Goal: Information Seeking & Learning: Find specific fact

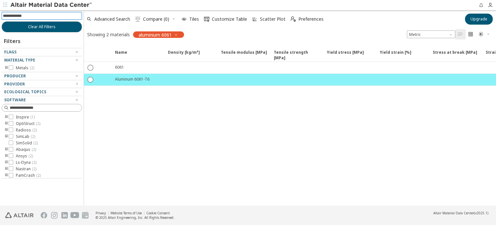
click at [33, 17] on input at bounding box center [42, 15] width 79 height 7
type input "*******"
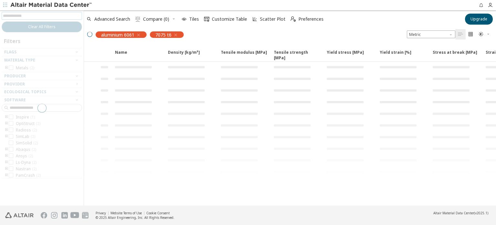
click at [144, 33] on div "aluminium 6061" at bounding box center [121, 34] width 51 height 6
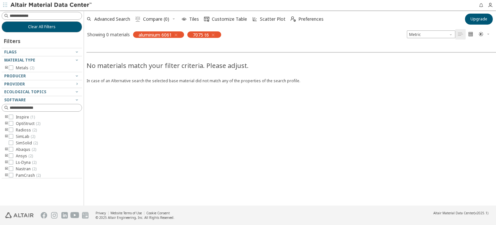
click at [179, 35] on icon "button" at bounding box center [175, 34] width 5 height 5
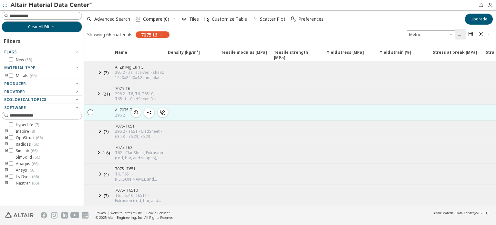
click at [103, 113] on div at bounding box center [104, 112] width 14 height 16
click at [86, 112] on div " " at bounding box center [90, 112] width 13 height 12
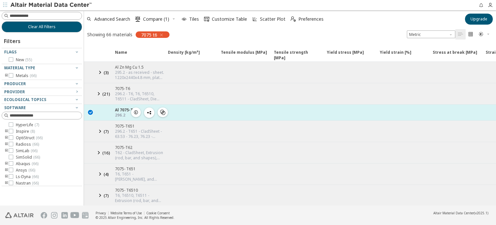
click at [90, 110] on icon "" at bounding box center [91, 112] width 6 height 6
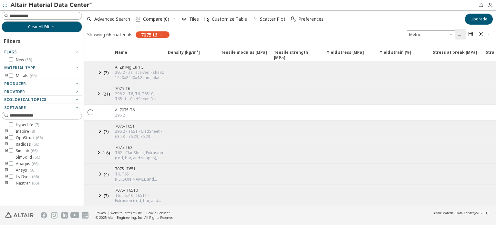
click at [0, 0] on button "button" at bounding box center [0, 0] width 0 height 0
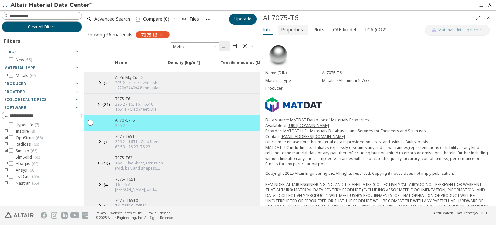
click at [296, 28] on span "Properties" at bounding box center [292, 30] width 22 height 10
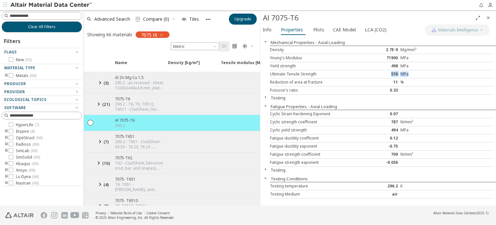
drag, startPoint x: 380, startPoint y: 73, endPoint x: 445, endPoint y: 76, distance: 65.0
click at [445, 75] on div "Ultimate Tensile Strength 576 MPa" at bounding box center [382, 74] width 224 height 8
click at [445, 77] on div "Ultimate Tensile Strength 576 MPa" at bounding box center [382, 74] width 224 height 8
click at [409, 69] on div "Yield strength 498 MPa" at bounding box center [382, 66] width 224 height 8
drag, startPoint x: 415, startPoint y: 65, endPoint x: 382, endPoint y: 67, distance: 33.3
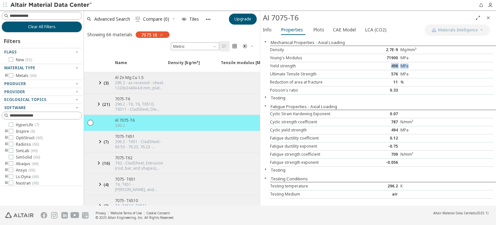
click at [382, 67] on div "Yield strength 498 MPa" at bounding box center [382, 66] width 224 height 8
click at [382, 67] on div "498" at bounding box center [381, 65] width 37 height 5
drag, startPoint x: 382, startPoint y: 59, endPoint x: 420, endPoint y: 56, distance: 37.6
click at [420, 56] on div "Young's Modulus 71900 MPa" at bounding box center [382, 58] width 224 height 8
click at [420, 56] on div "MPa" at bounding box center [419, 57] width 37 height 5
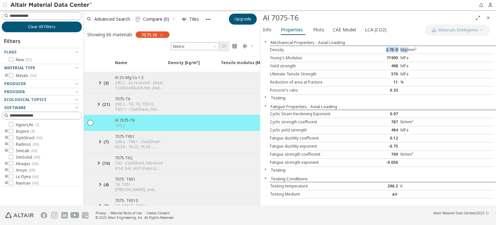
drag, startPoint x: 383, startPoint y: 50, endPoint x: 410, endPoint y: 48, distance: 27.2
click at [410, 48] on div "Density 2.7E-9 Mg/mm³" at bounding box center [382, 50] width 224 height 8
click at [411, 49] on div "Mg/mm³" at bounding box center [419, 49] width 37 height 5
drag, startPoint x: 375, startPoint y: 59, endPoint x: 393, endPoint y: 76, distance: 24.2
click at [393, 76] on div "Density 2.7E-9 Mg/mm³ Young's Modulus 71900 MPa Yield strength 498 MPa Ultimate…" at bounding box center [383, 70] width 226 height 49
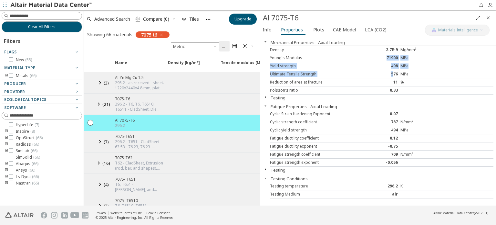
click at [393, 76] on div "Ultimate Tensile Strength 576 MPa" at bounding box center [382, 74] width 224 height 8
drag, startPoint x: 380, startPoint y: 62, endPoint x: 416, endPoint y: 81, distance: 41.3
click at [416, 81] on div "Density 2.7E-9 Mg/mm³ Young's Modulus 71900 MPa Yield strength 498 MPa Ultimate…" at bounding box center [383, 70] width 226 height 49
click at [416, 81] on div "%" at bounding box center [419, 81] width 37 height 5
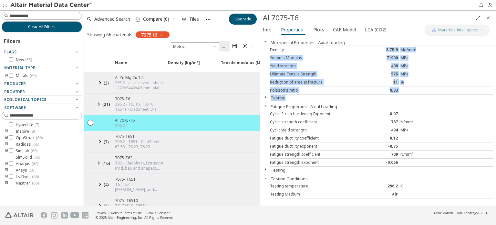
drag, startPoint x: 394, startPoint y: 90, endPoint x: 362, endPoint y: 49, distance: 52.4
click at [362, 51] on div "Mechanical Properties - Axial Loading Density 2.7E-9 Mg/mm³ Young's Modulus 719…" at bounding box center [378, 121] width 236 height 169
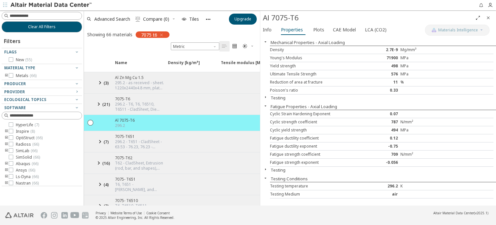
click at [389, 155] on div "709" at bounding box center [381, 154] width 37 height 5
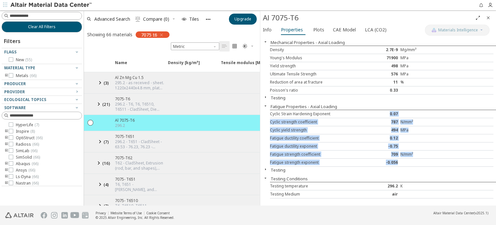
drag, startPoint x: 384, startPoint y: 117, endPoint x: 416, endPoint y: 162, distance: 55.4
click at [416, 162] on div "Cyclic Strain Hardening Exponent 0.07 Cyclic strength coefficient 787 N/mm² Cyc…" at bounding box center [383, 138] width 226 height 57
click at [416, 162] on div at bounding box center [419, 162] width 37 height 5
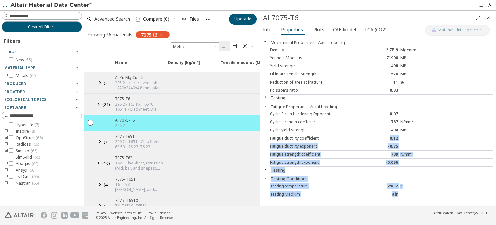
drag, startPoint x: 404, startPoint y: 190, endPoint x: 381, endPoint y: 139, distance: 56.5
click at [381, 138] on div "Mechanical Properties - Axial Loading Density 2.7E-9 Mg/mm³ Young's Modulus 719…" at bounding box center [378, 121] width 236 height 169
click at [381, 139] on div "0.12" at bounding box center [381, 137] width 37 height 5
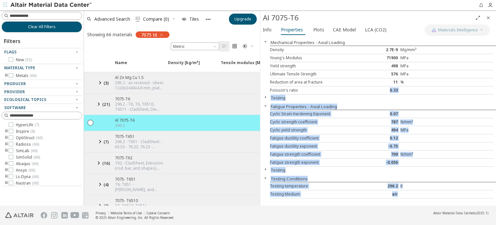
drag, startPoint x: 361, startPoint y: 87, endPoint x: 413, endPoint y: 195, distance: 120.5
click at [413, 195] on div "Mechanical Properties - Axial Loading Density 2.7E-9 Mg/mm³ Young's Modulus 719…" at bounding box center [378, 121] width 236 height 169
click at [412, 195] on div "Testing Medium air" at bounding box center [382, 194] width 224 height 8
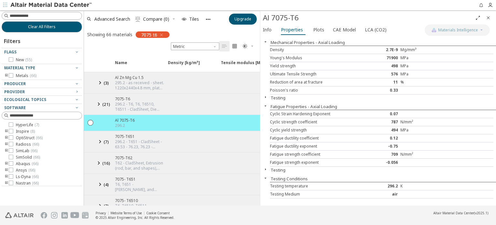
drag, startPoint x: 413, startPoint y: 194, endPoint x: 393, endPoint y: 130, distance: 66.9
click at [413, 194] on div at bounding box center [419, 193] width 37 height 5
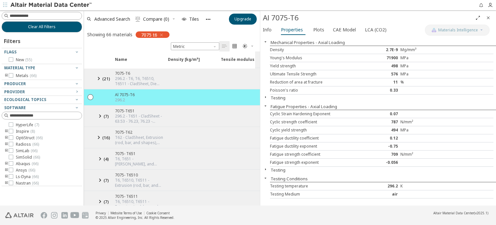
scroll to position [32, 0]
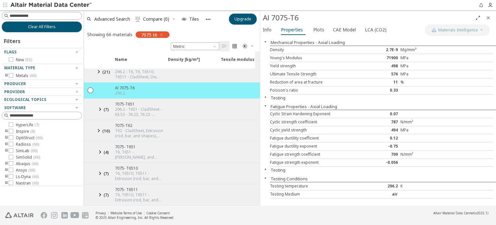
click at [486, 16] on icon "Close" at bounding box center [488, 17] width 5 height 5
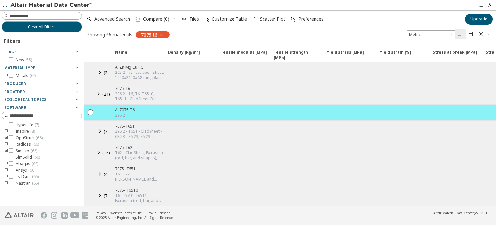
click at [101, 74] on icon at bounding box center [100, 72] width 8 height 8
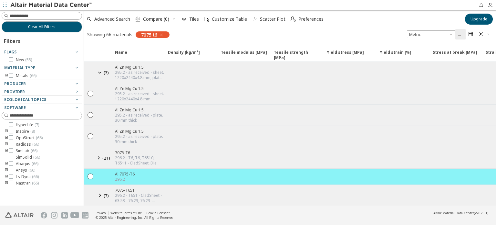
click at [101, 72] on icon at bounding box center [100, 72] width 8 height 8
